Goal: Transaction & Acquisition: Obtain resource

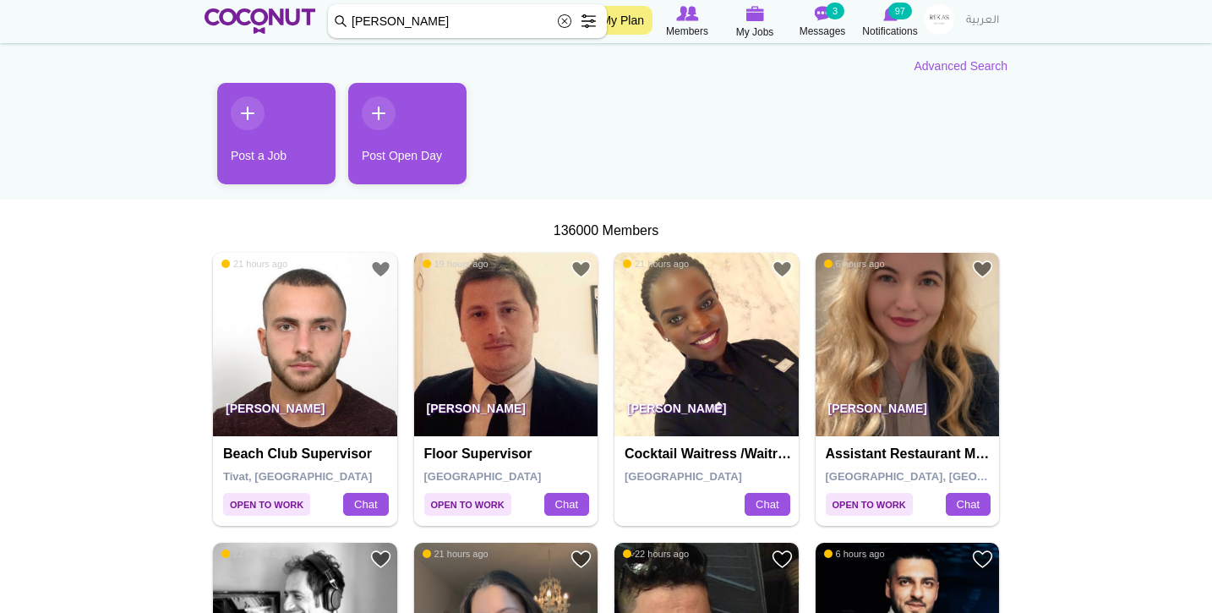
type input "Savo terzic"
click button "Search" at bounding box center [0, 0] width 0 height 0
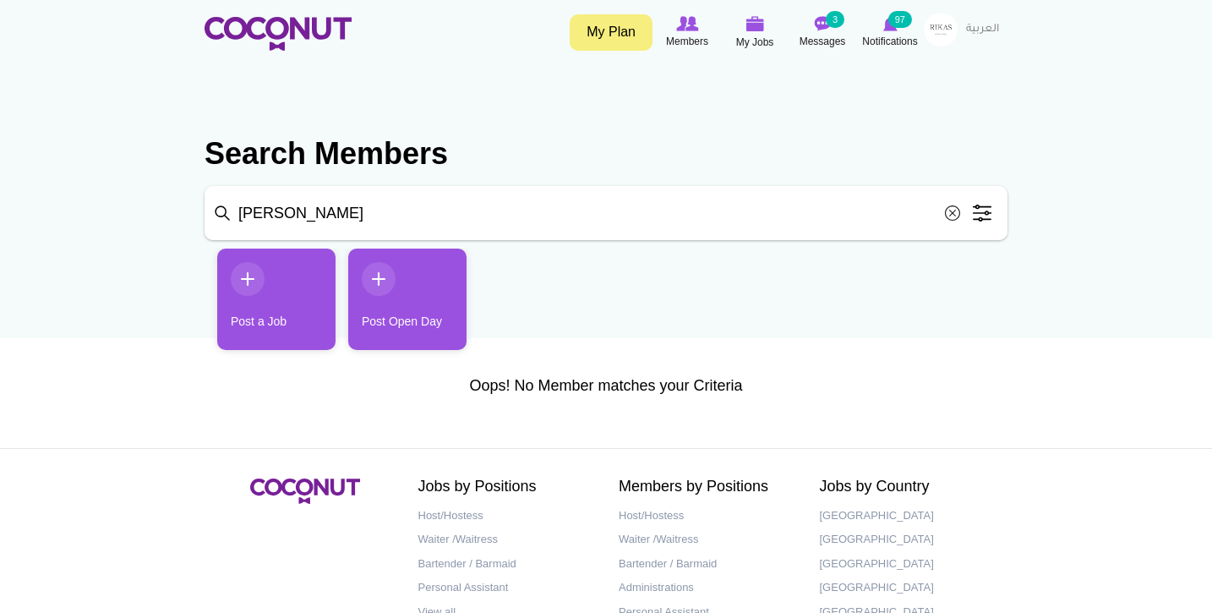
click at [374, 228] on input "Savo terzic" at bounding box center [606, 213] width 803 height 54
type input "Savo"
click button "Search" at bounding box center [0, 0] width 0 height 0
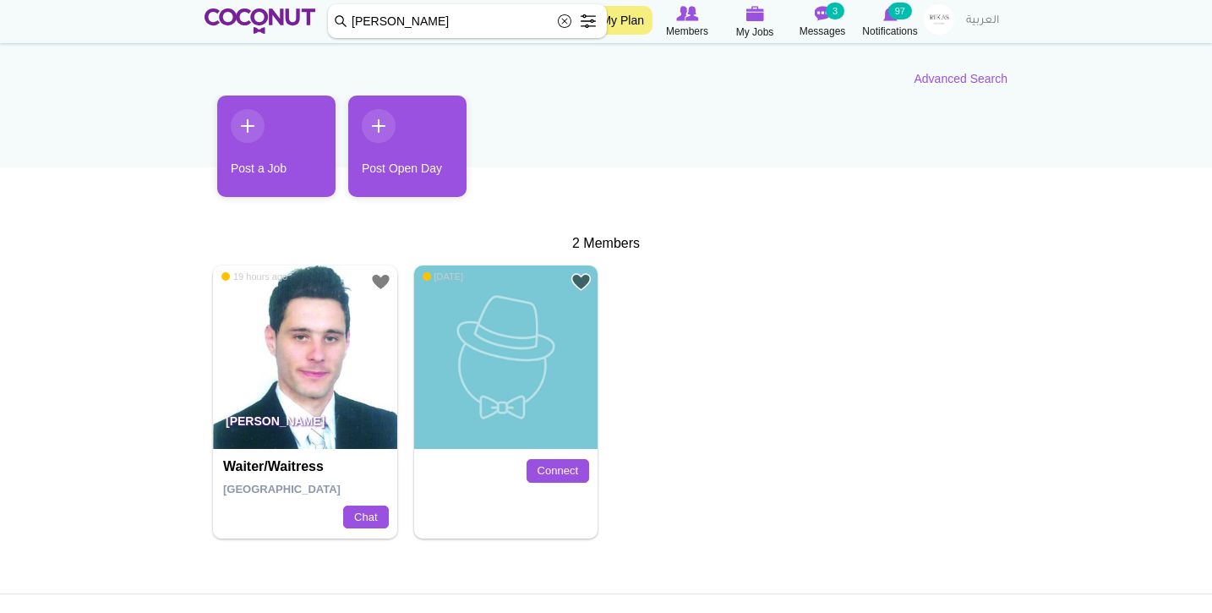
scroll to position [203, 0]
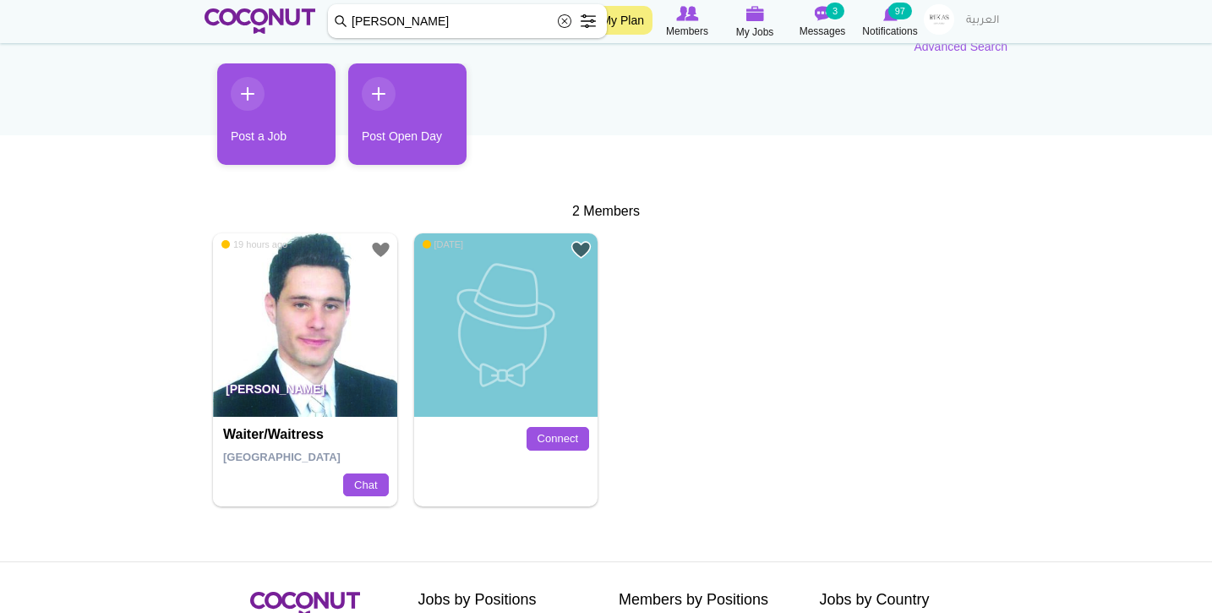
click at [355, 336] on img at bounding box center [305, 325] width 184 height 184
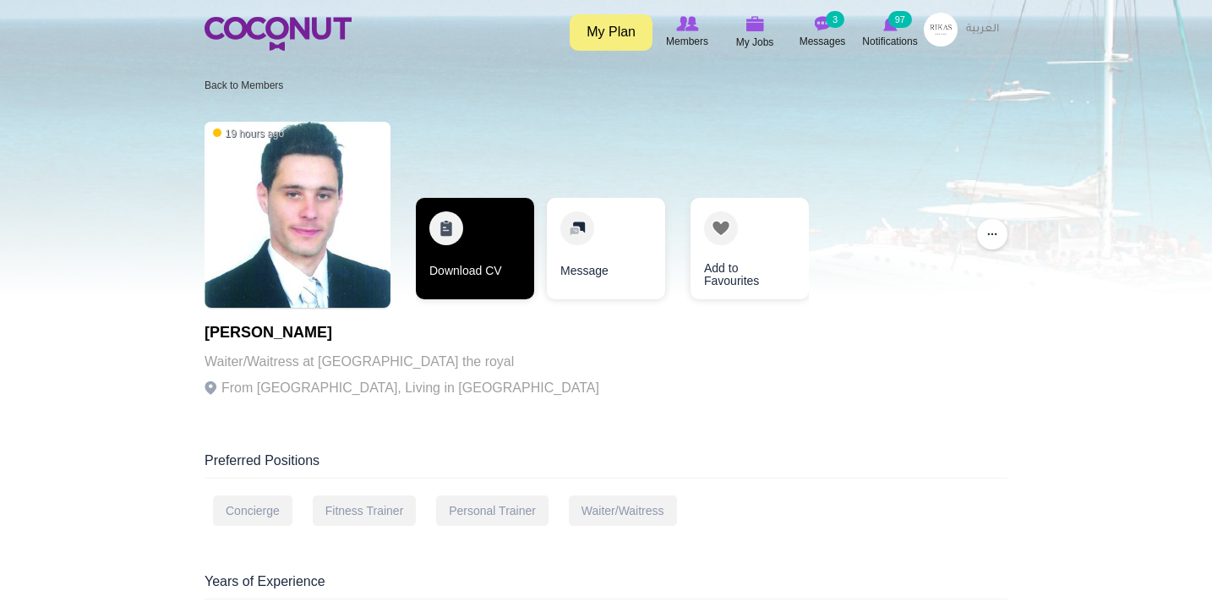
click at [455, 292] on link "Download CV" at bounding box center [475, 248] width 118 height 101
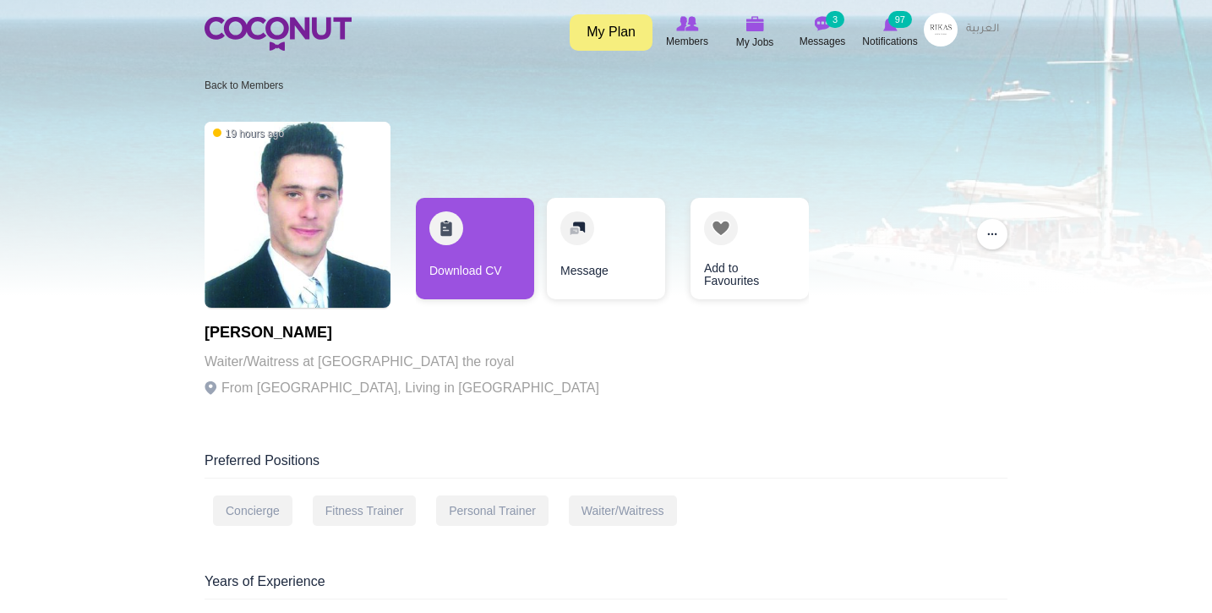
click at [773, 369] on div "19 hours ago Savo Terzic Waiter/Waitress at Atlantis the royal From Bosnia and …" at bounding box center [606, 265] width 803 height 304
click at [270, 46] on img at bounding box center [278, 34] width 147 height 34
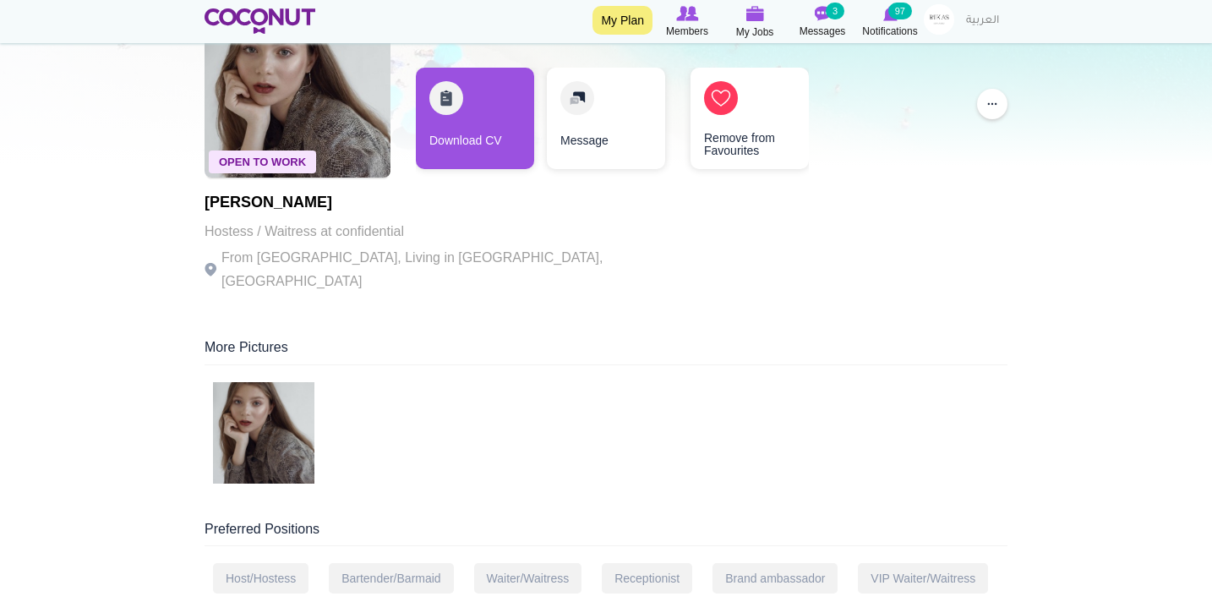
scroll to position [123, 0]
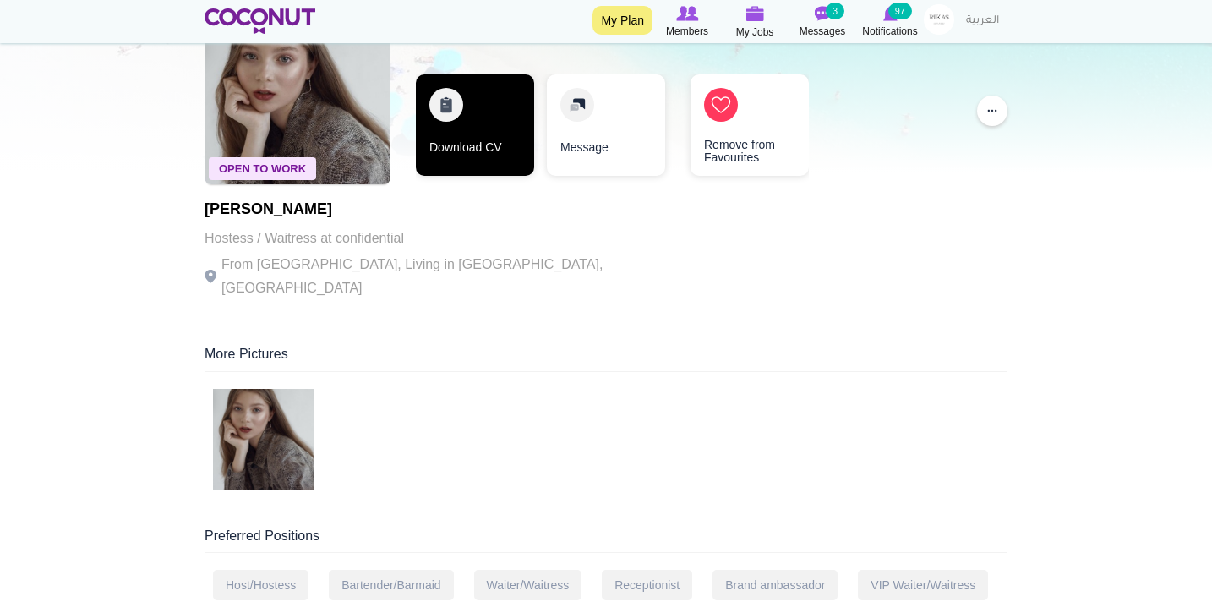
click at [479, 151] on link "Download CV" at bounding box center [475, 124] width 118 height 101
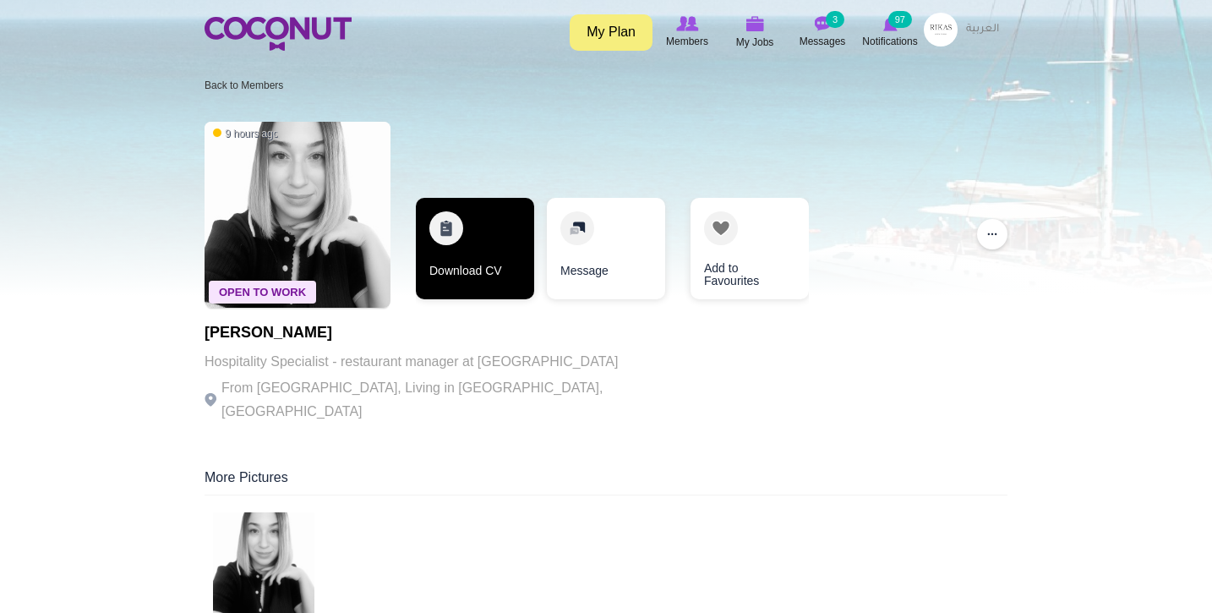
click at [518, 232] on link "Download CV" at bounding box center [475, 248] width 118 height 101
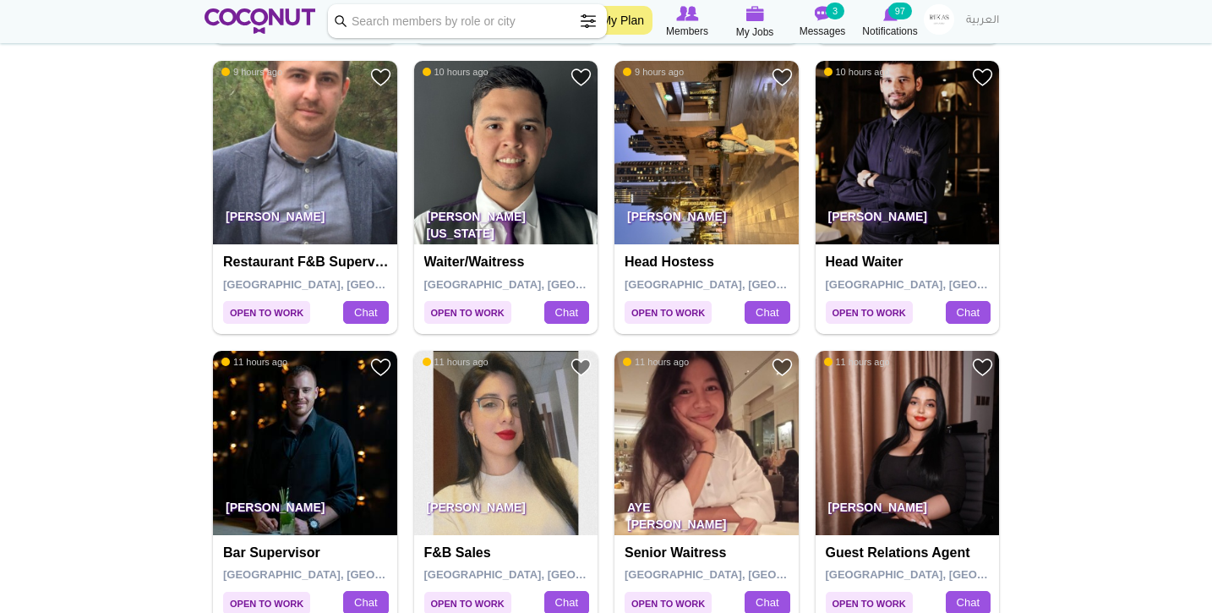
scroll to position [1795, 0]
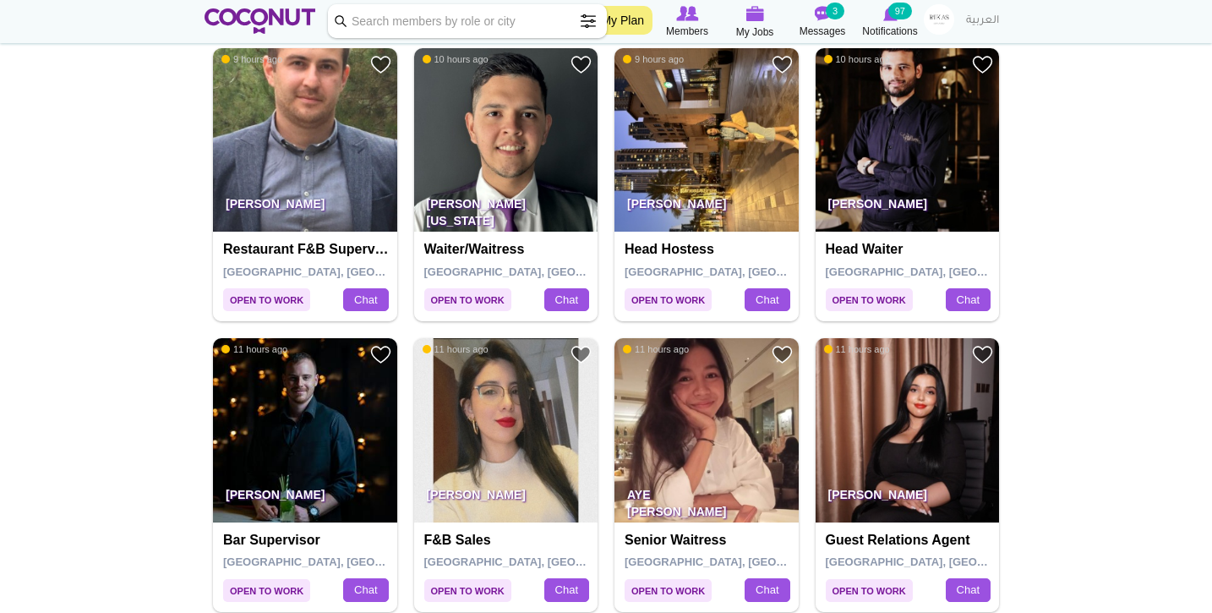
click at [541, 135] on img at bounding box center [506, 140] width 184 height 184
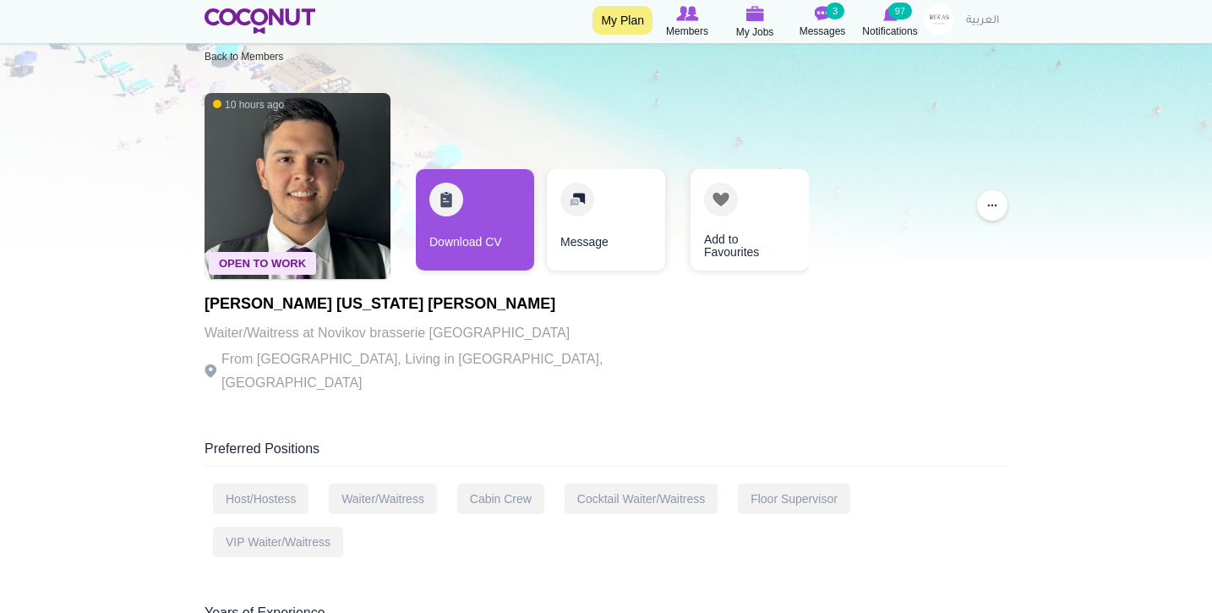
scroll to position [28, 0]
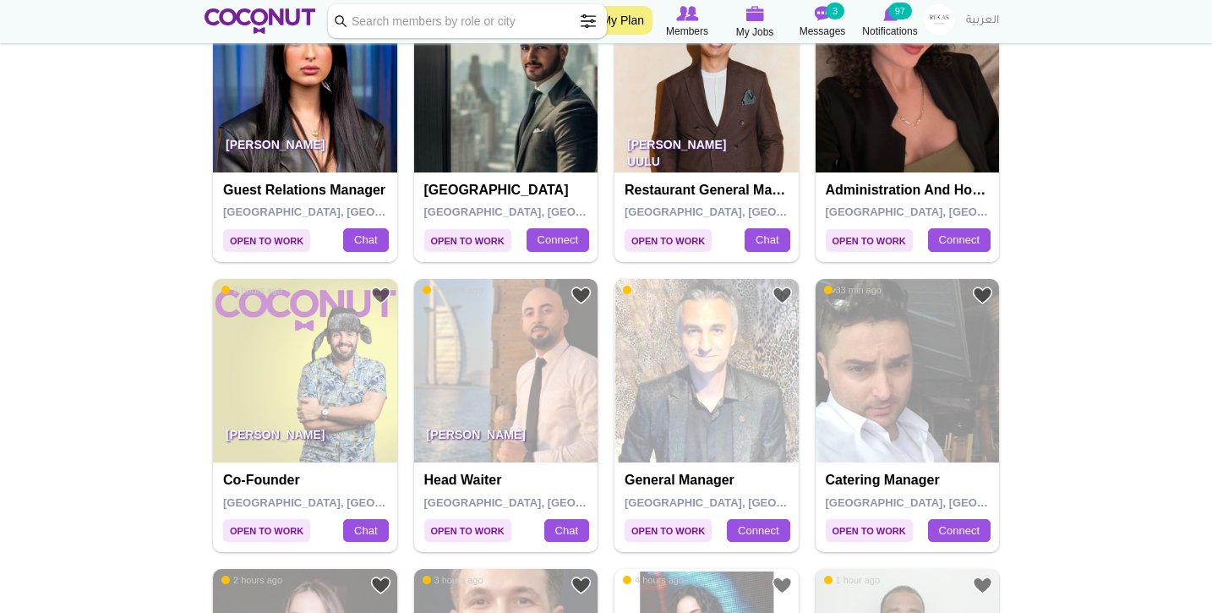
scroll to position [713, 0]
